Goal: Information Seeking & Learning: Find contact information

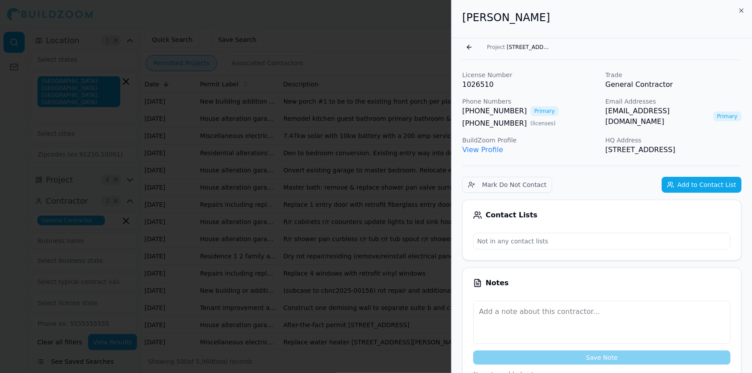
scroll to position [634, 0]
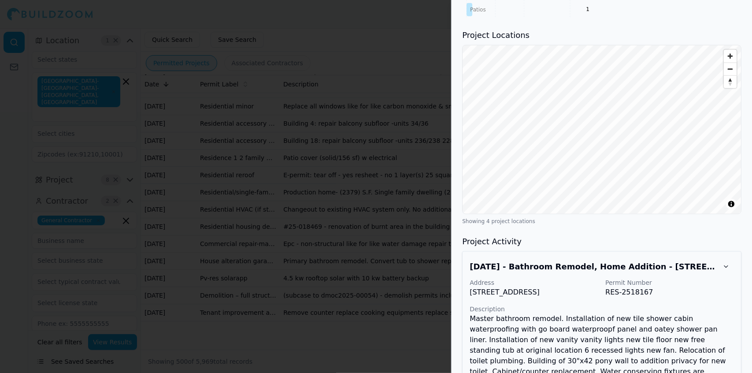
click at [557, 41] on h3 "Project Locations" at bounding box center [601, 35] width 279 height 12
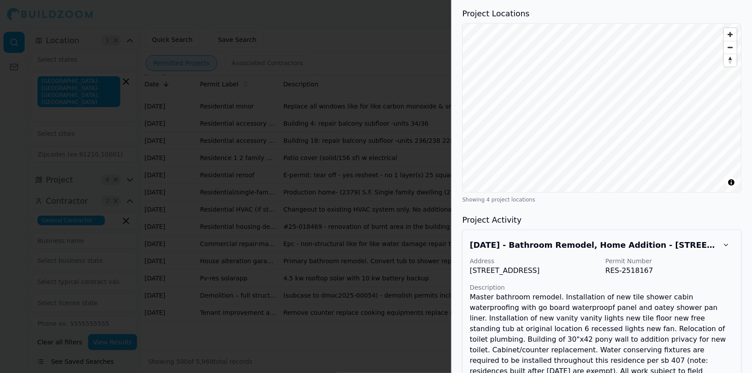
click at [427, 58] on div at bounding box center [376, 186] width 752 height 373
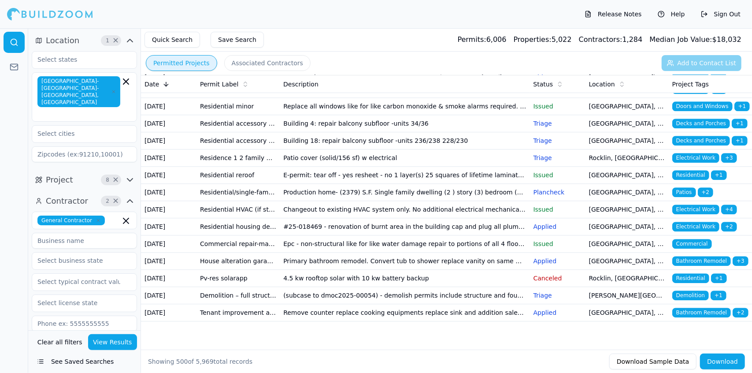
scroll to position [9901, 0]
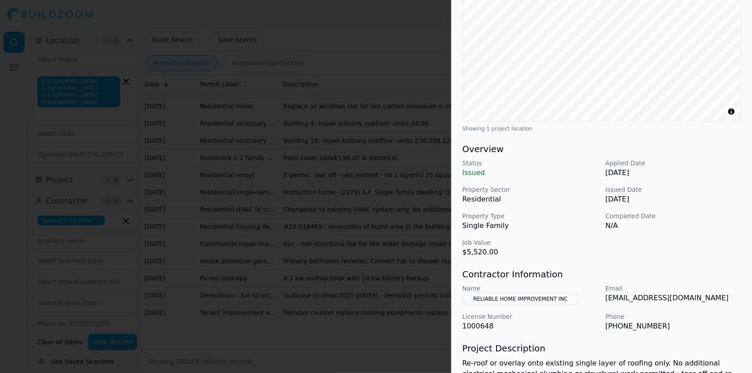
scroll to position [0, 0]
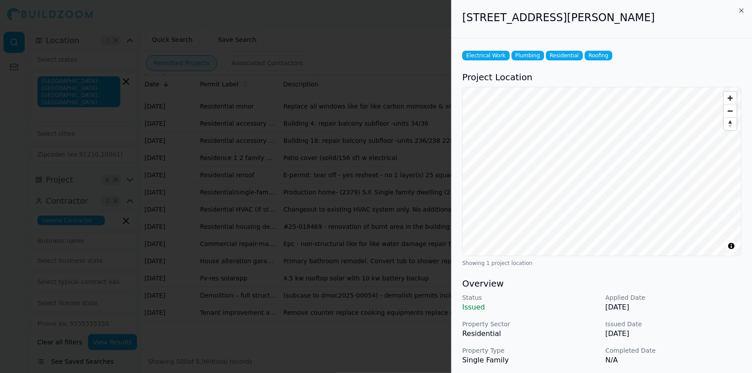
click at [350, 130] on div at bounding box center [376, 186] width 752 height 373
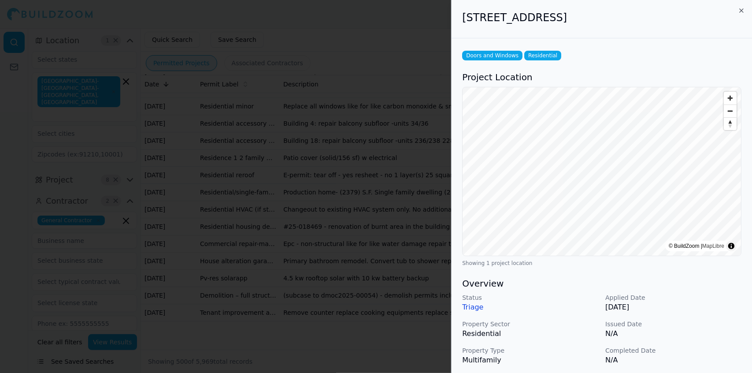
click at [377, 108] on div at bounding box center [376, 186] width 752 height 373
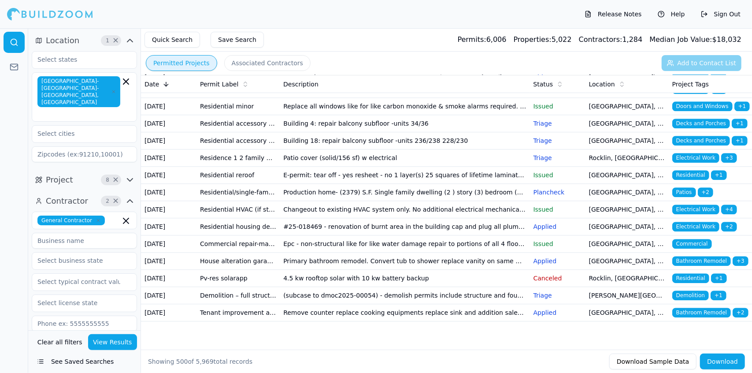
scroll to position [10344, 0]
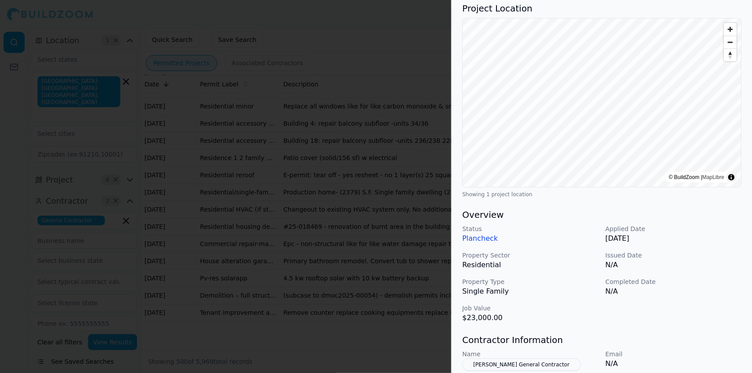
scroll to position [0, 0]
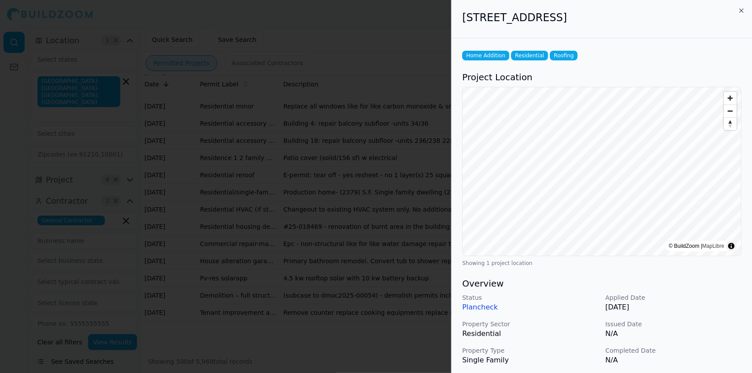
click at [323, 206] on div at bounding box center [376, 186] width 752 height 373
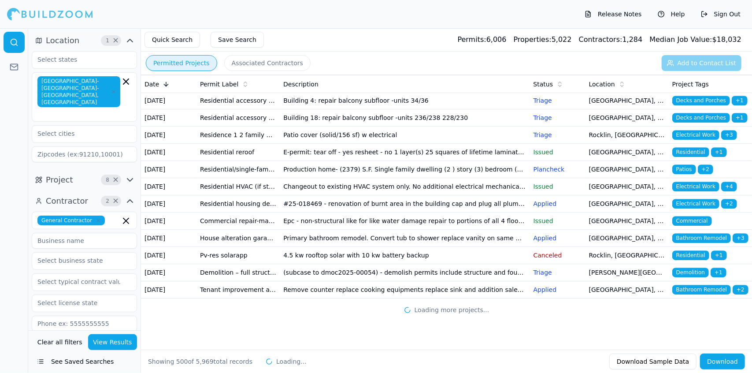
scroll to position [11549, 0]
click at [100, 361] on button "See Saved Searches" at bounding box center [84, 361] width 105 height 16
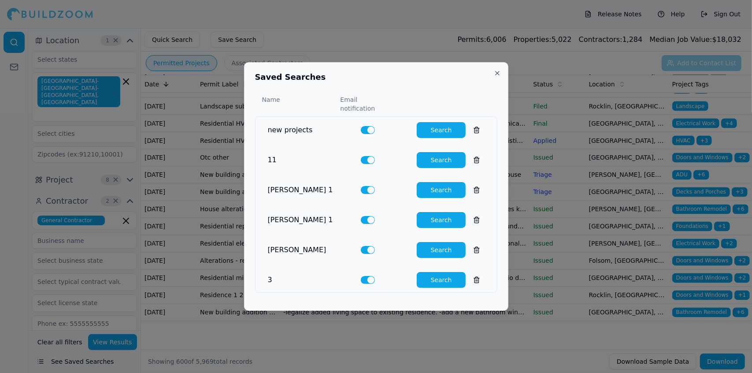
click at [435, 248] on button "Search" at bounding box center [441, 250] width 49 height 16
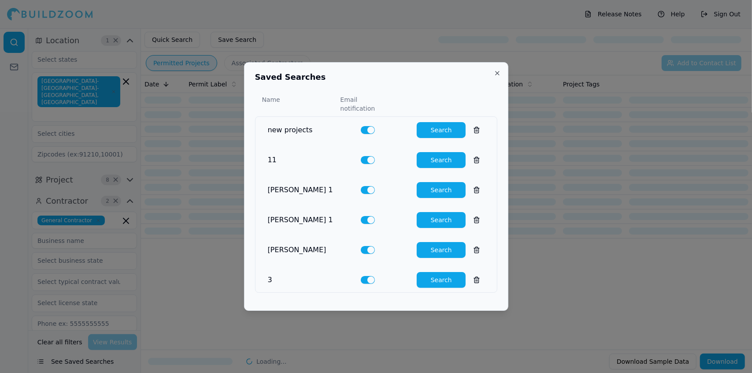
scroll to position [0, 0]
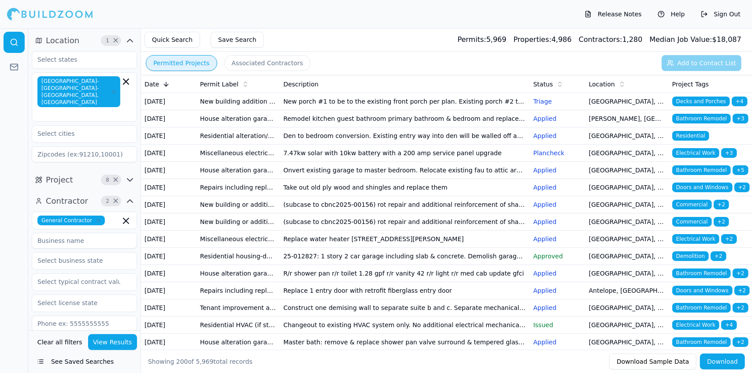
click at [413, 213] on td "(subcase to cbnc2025-00156) rot repair and additional reinforcement of shared e…" at bounding box center [405, 204] width 250 height 17
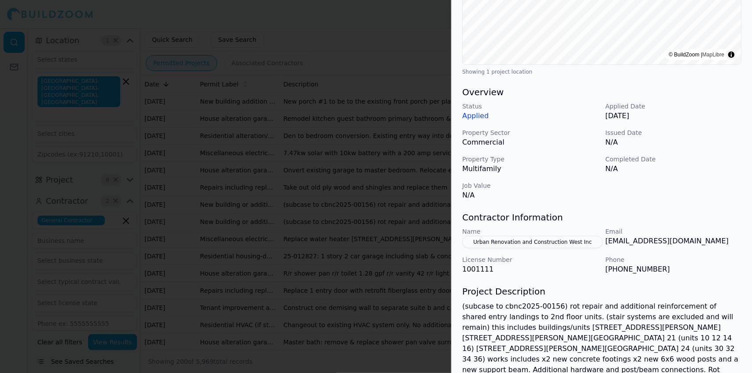
scroll to position [192, 0]
click at [370, 86] on div at bounding box center [376, 186] width 752 height 373
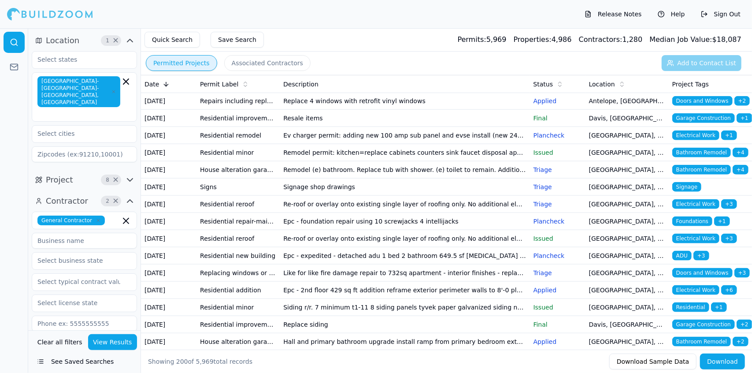
scroll to position [675, 0]
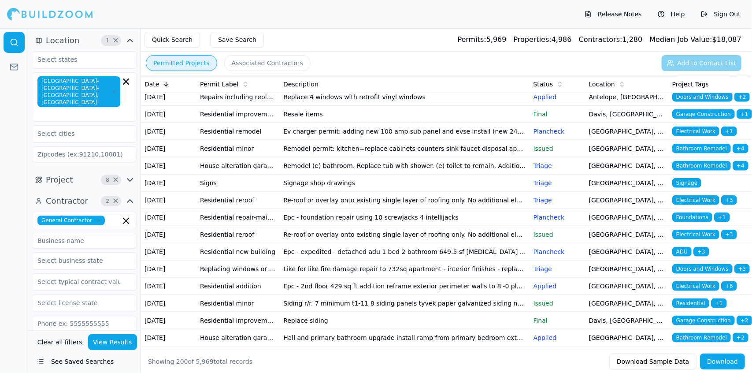
click at [365, 54] on td "Relocate washer and dryer. Update gfci. Install ped sink. Install new toilet 1.…" at bounding box center [405, 45] width 250 height 17
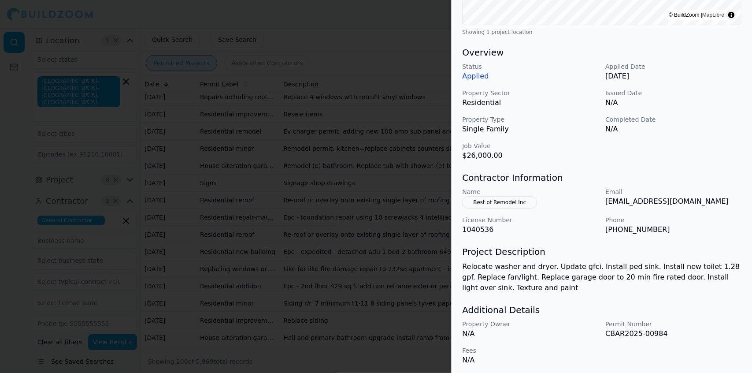
scroll to position [234, 0]
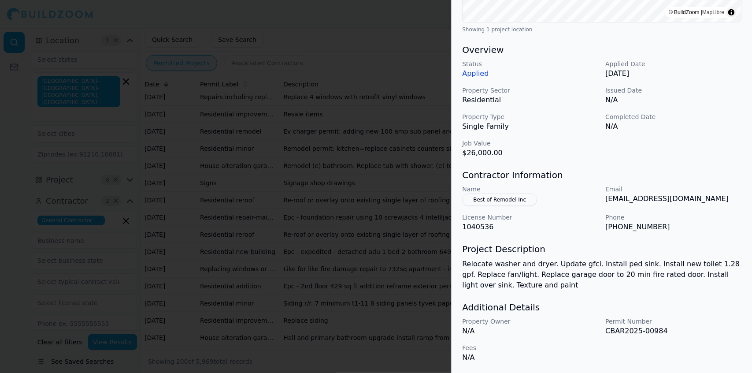
click at [502, 196] on button "Best of Remodel Inc" at bounding box center [499, 199] width 75 height 12
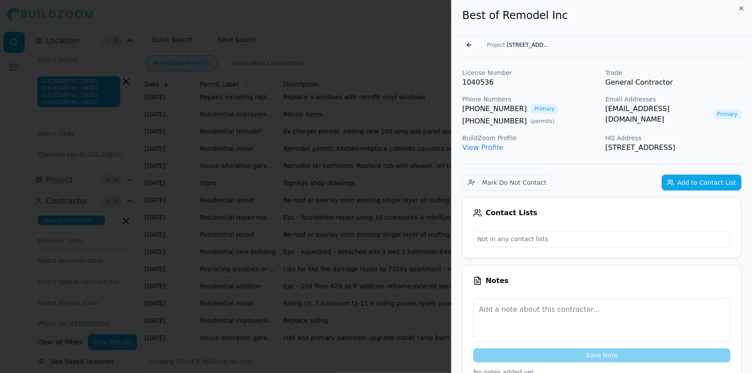
scroll to position [0, 0]
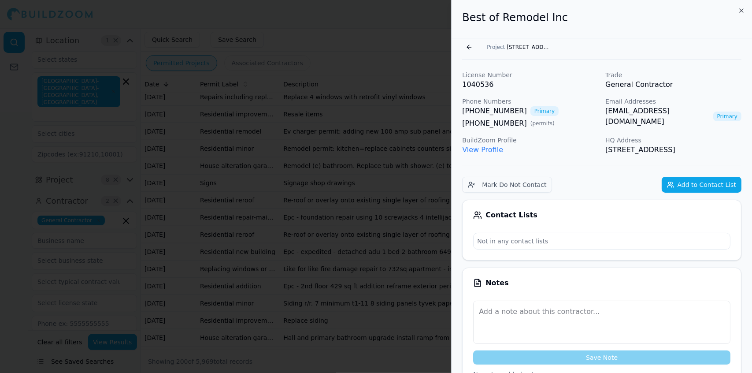
drag, startPoint x: 636, startPoint y: 161, endPoint x: 462, endPoint y: 28, distance: 219.8
copy div "Best of Remodel Inc Go back Project [STREET_ADDRESS][PERSON_NAME][PERSON_NAME] …"
click at [548, 120] on div "[PHONE_NUMBER] ( permits )" at bounding box center [530, 123] width 136 height 11
drag, startPoint x: 692, startPoint y: 113, endPoint x: 602, endPoint y: 118, distance: 90.0
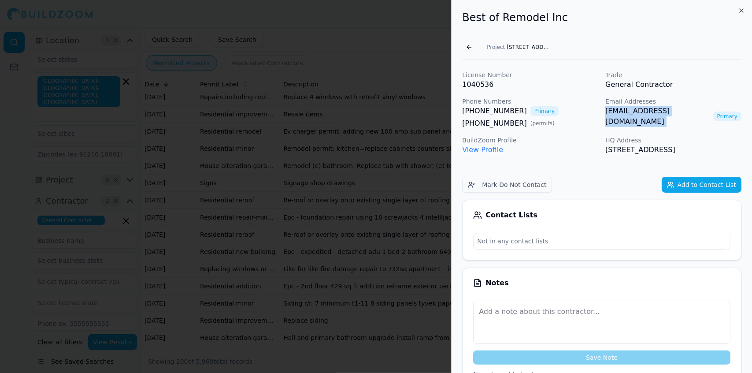
click at [602, 118] on div "License Number 1040536 Trade General Contractor Phone Numbers [PHONE_NUMBER] Pr…" at bounding box center [601, 113] width 279 height 85
copy link "[EMAIL_ADDRESS][DOMAIN_NAME]"
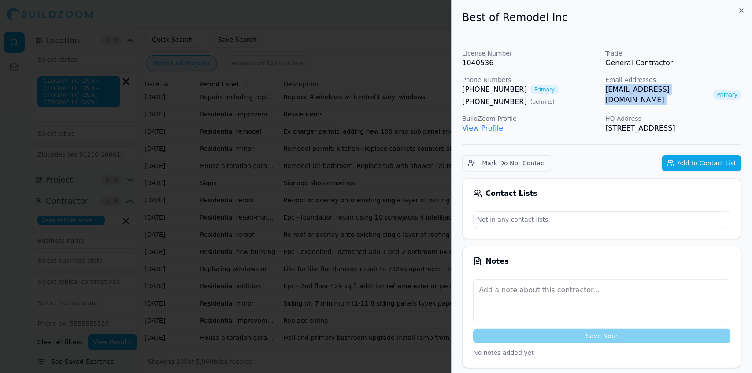
click at [402, 123] on div at bounding box center [376, 186] width 752 height 373
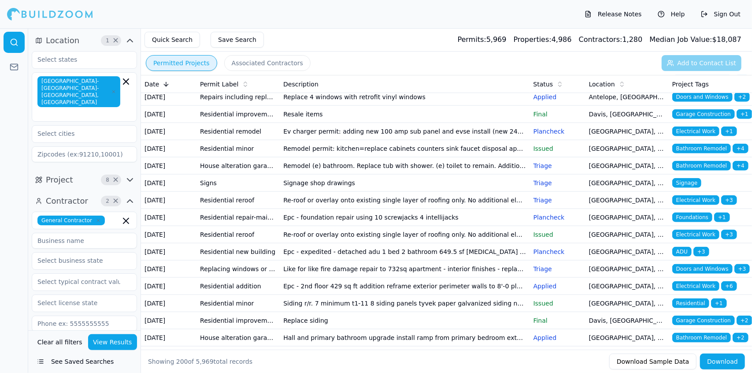
click at [489, 54] on td "Relocate washer and dryer. Update gfci. Install ped sink. Install new toilet 1.…" at bounding box center [405, 45] width 250 height 17
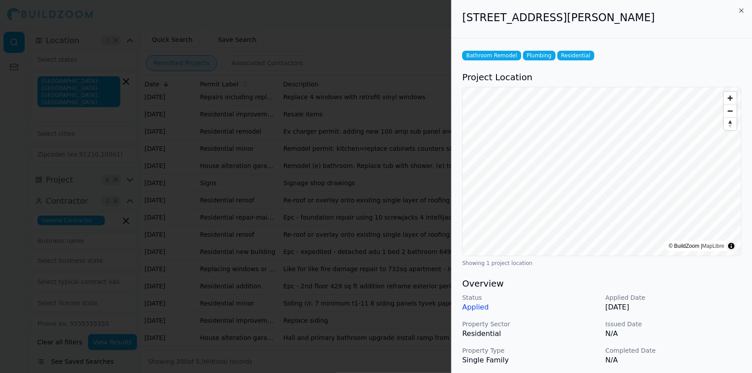
drag, startPoint x: 655, startPoint y: 15, endPoint x: 462, endPoint y: 24, distance: 193.7
click at [462, 24] on div "[STREET_ADDRESS][PERSON_NAME]" at bounding box center [602, 19] width 301 height 38
copy h2 "[STREET_ADDRESS][PERSON_NAME]"
